Goal: Navigation & Orientation: Find specific page/section

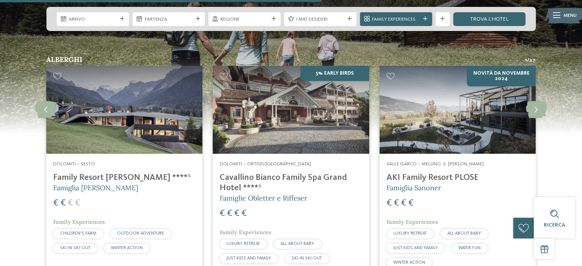
scroll to position [1760, 0]
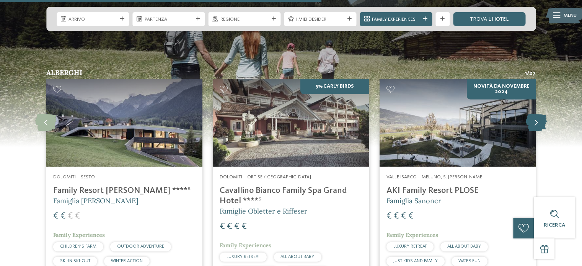
click at [533, 114] on icon at bounding box center [536, 122] width 21 height 17
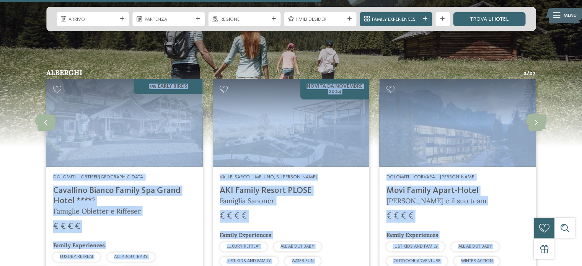
drag, startPoint x: 533, startPoint y: 108, endPoint x: 545, endPoint y: 96, distance: 17.0
click at [545, 96] on div "Alberghi 2 / 27 slide 5 to 7 of 27 SINCE MAY 2025 € €" at bounding box center [291, 192] width 572 height 247
click at [560, 74] on div "Alberghi 2 / 27 slide 5 to 7 of 27 SINCE MAY 2025 € €" at bounding box center [291, 192] width 572 height 247
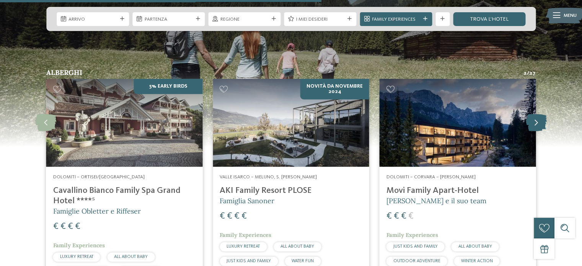
click at [531, 114] on icon at bounding box center [536, 122] width 21 height 17
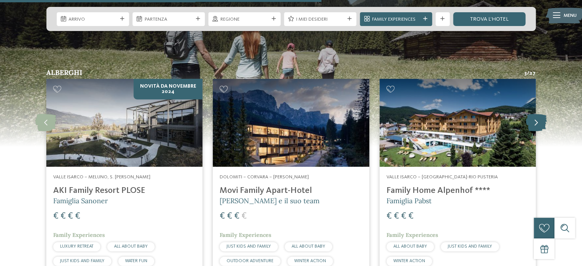
click at [537, 114] on icon at bounding box center [536, 122] width 21 height 17
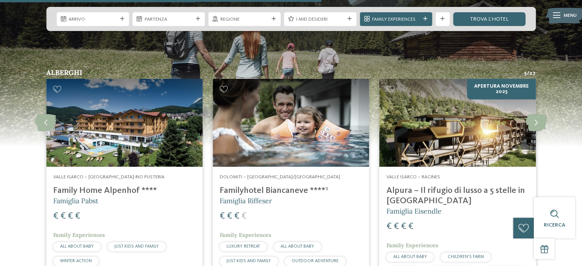
click at [404, 47] on img at bounding box center [291, 69] width 582 height 155
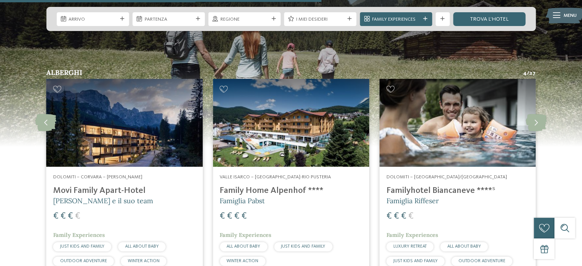
drag, startPoint x: 257, startPoint y: 174, endPoint x: 412, endPoint y: 172, distance: 155.4
click at [537, 114] on icon at bounding box center [536, 122] width 21 height 17
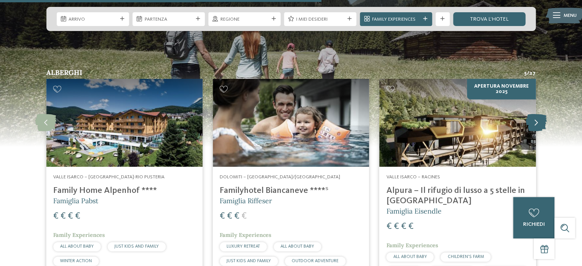
click at [537, 114] on icon at bounding box center [536, 122] width 21 height 17
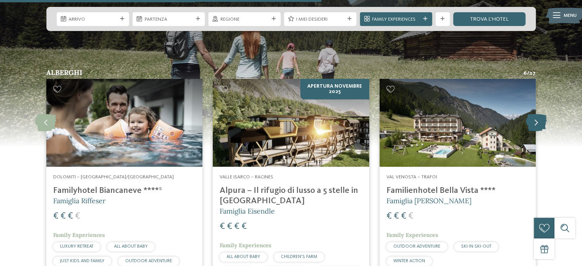
click at [537, 114] on icon at bounding box center [536, 122] width 21 height 17
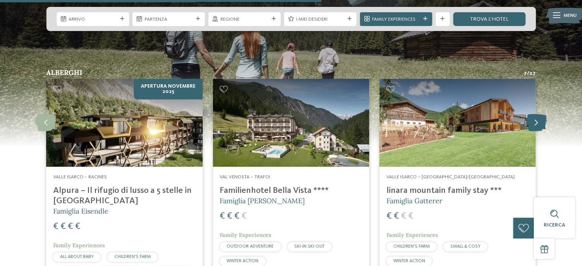
click at [538, 114] on icon at bounding box center [536, 122] width 21 height 17
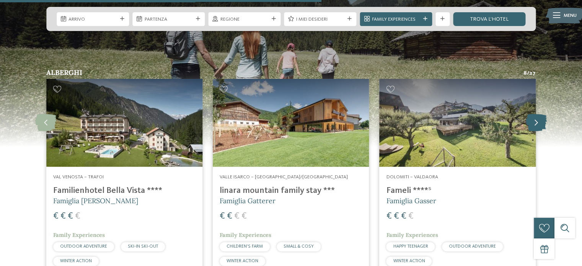
click at [538, 114] on icon at bounding box center [536, 122] width 21 height 17
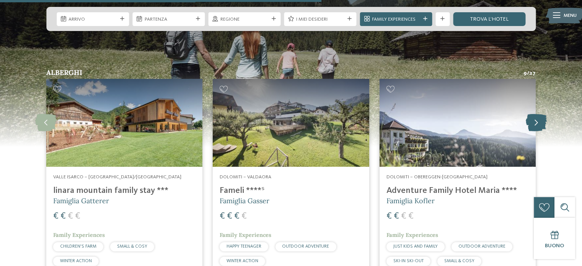
click at [538, 114] on icon at bounding box center [536, 122] width 21 height 17
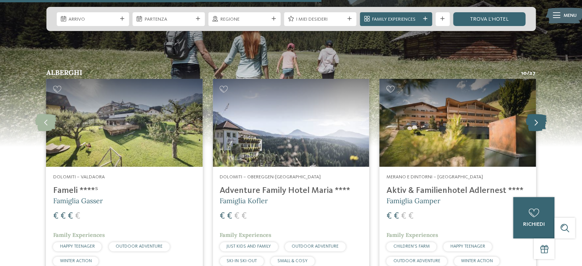
click at [537, 114] on icon at bounding box center [536, 122] width 21 height 17
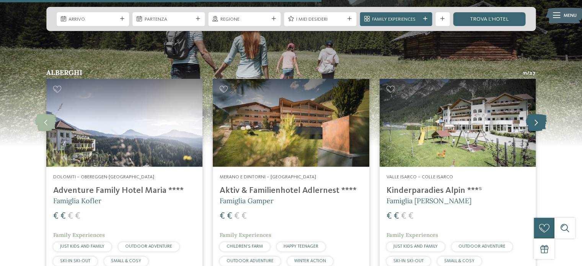
click at [536, 114] on icon at bounding box center [536, 122] width 21 height 17
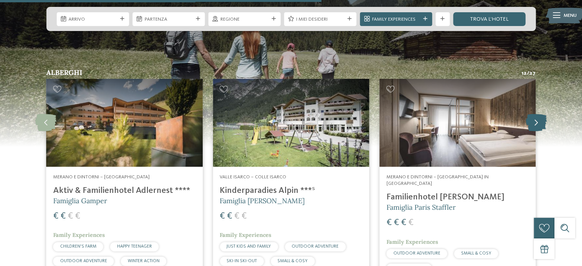
click at [536, 114] on icon at bounding box center [536, 122] width 21 height 17
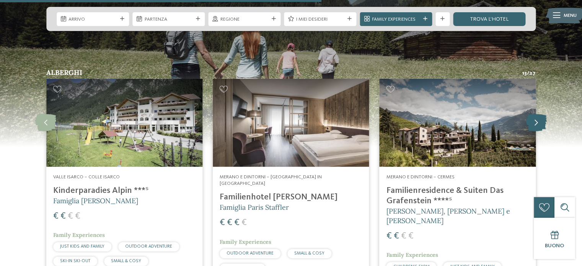
click at [536, 114] on icon at bounding box center [536, 122] width 21 height 17
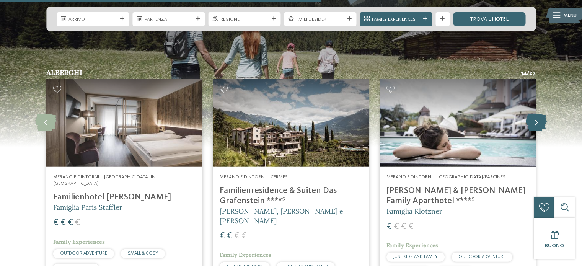
click at [532, 114] on icon at bounding box center [536, 122] width 21 height 17
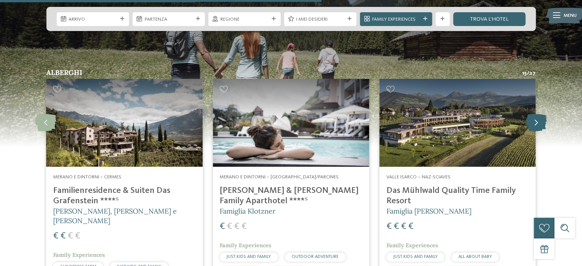
click at [532, 114] on icon at bounding box center [536, 122] width 21 height 17
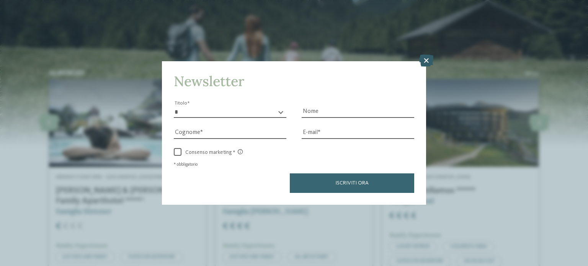
click at [428, 56] on icon at bounding box center [426, 60] width 15 height 12
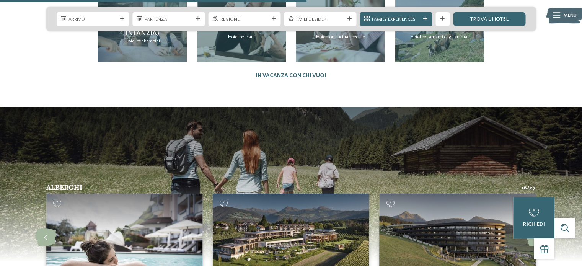
scroll to position [1645, 0]
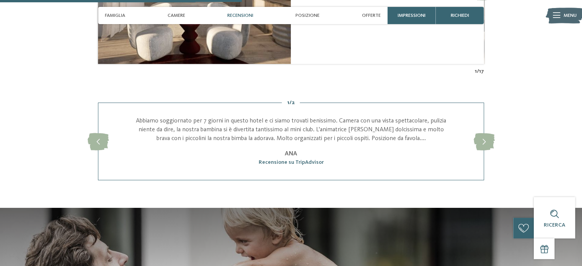
scroll to position [1033, 0]
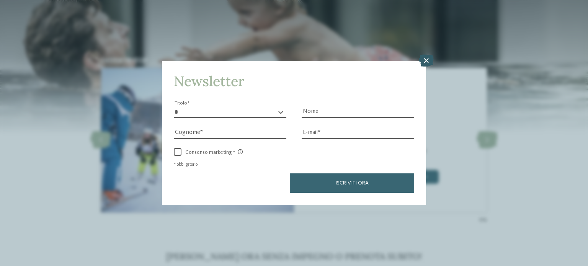
click at [427, 61] on icon at bounding box center [426, 60] width 15 height 12
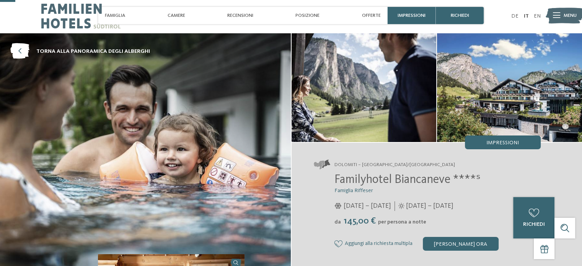
scroll to position [0, 0]
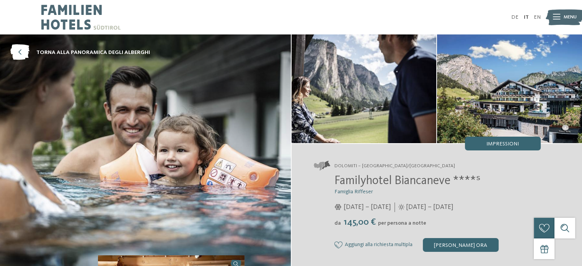
click at [557, 15] on icon at bounding box center [556, 17] width 7 height 5
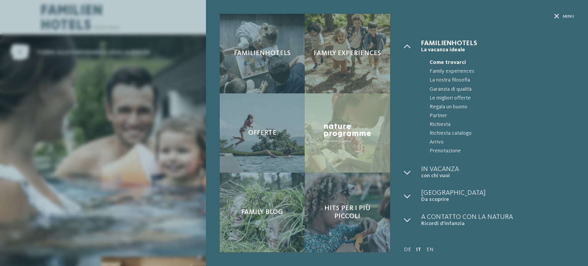
click at [187, 20] on div "Familienhotels Family experiences Offerte" at bounding box center [294, 133] width 588 height 266
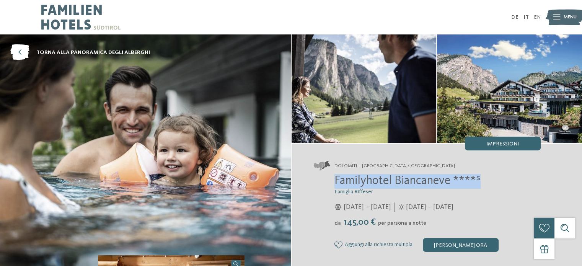
drag, startPoint x: 334, startPoint y: 179, endPoint x: 481, endPoint y: 176, distance: 147.0
click at [481, 176] on div "Familyhotel Biancaneve ****ˢ Famiglia Riffeser [DATE] – [DATE] da" at bounding box center [427, 213] width 227 height 78
copy span "Familyhotel Biancaneve ****ˢ"
